Goal: Information Seeking & Learning: Learn about a topic

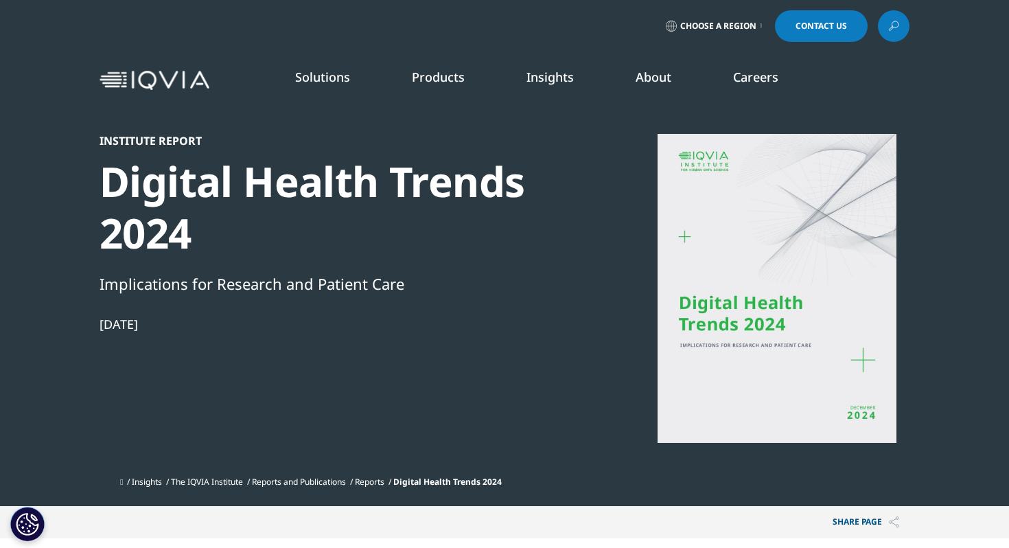
click at [878, 25] on link at bounding box center [894, 26] width 32 height 32
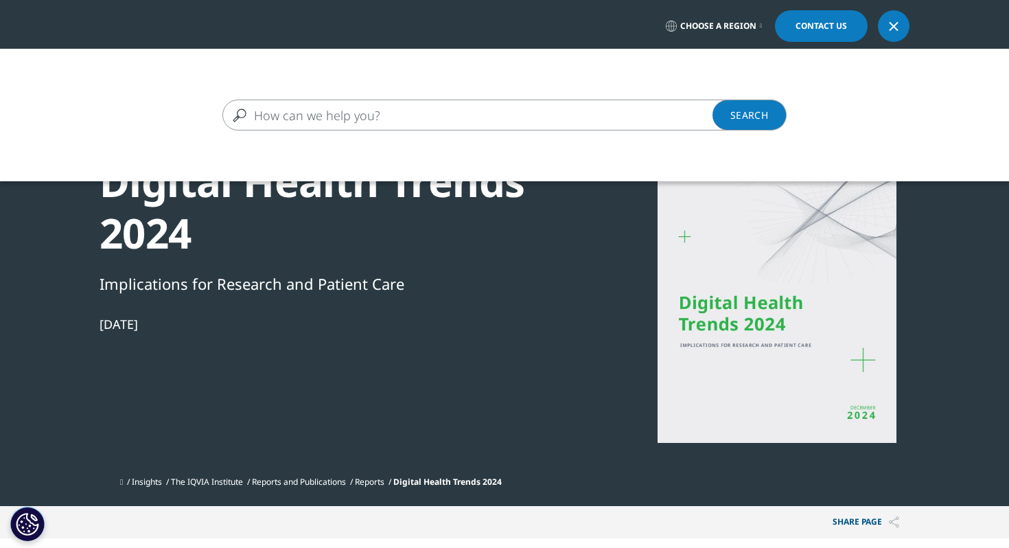
click at [681, 114] on input "Search" at bounding box center [484, 115] width 524 height 31
paste input "Advancing medication adherence through predictive analytics and digital engagem…"
type input "Advancing medication adherence through predictive analytics and digital engagem…"
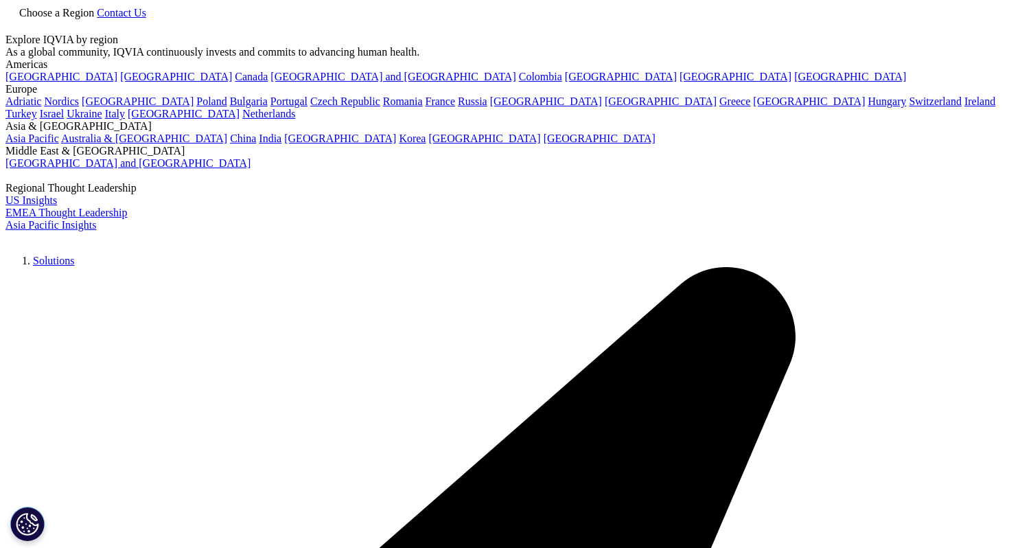
type input "Advancing medication adherence through predictive analytics and digital engagem…"
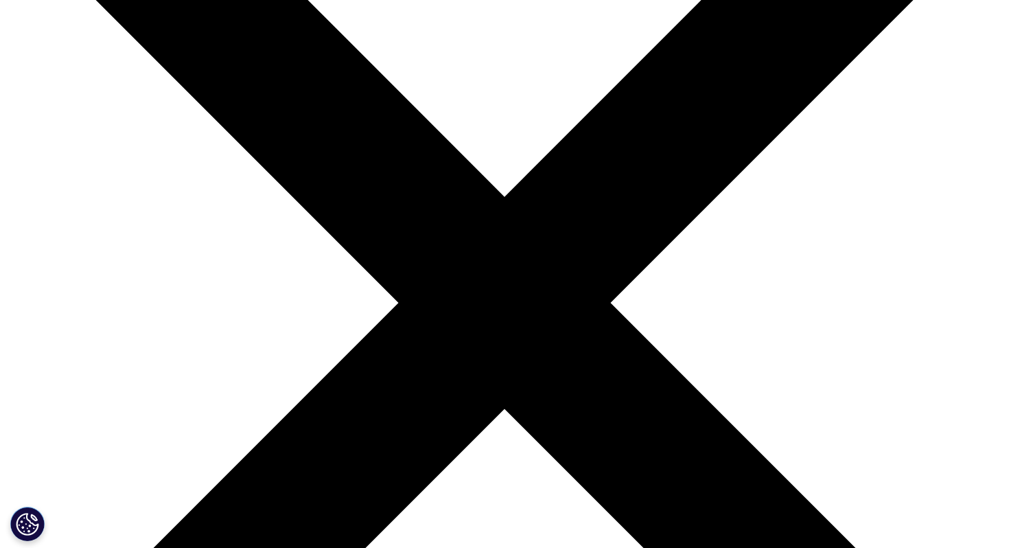
scroll to position [218, 0]
